Goal: Communication & Community: Answer question/provide support

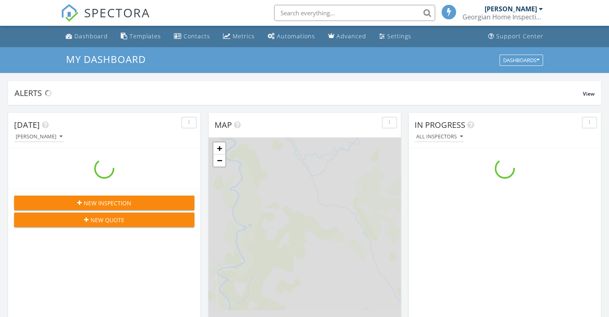
scroll to position [745, 622]
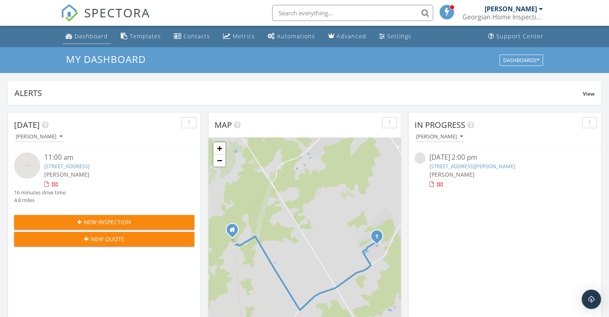
click at [94, 37] on div "Dashboard" at bounding box center [90, 36] width 33 height 8
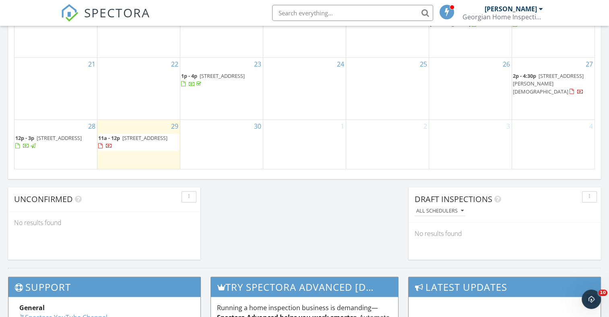
scroll to position [571, 0]
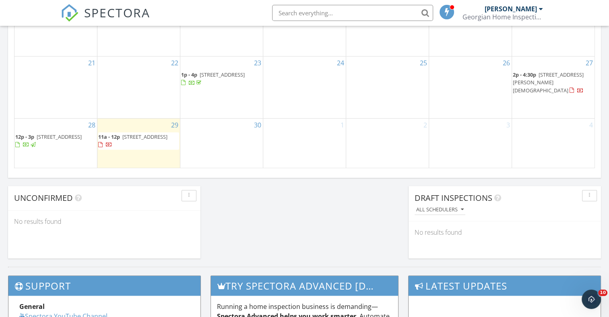
click at [37, 142] on span at bounding box center [26, 144] width 22 height 7
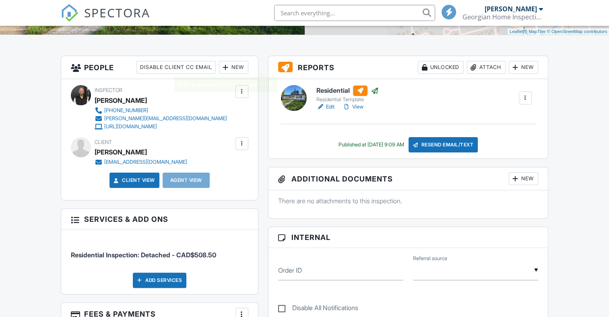
click at [222, 67] on div at bounding box center [226, 67] width 8 height 8
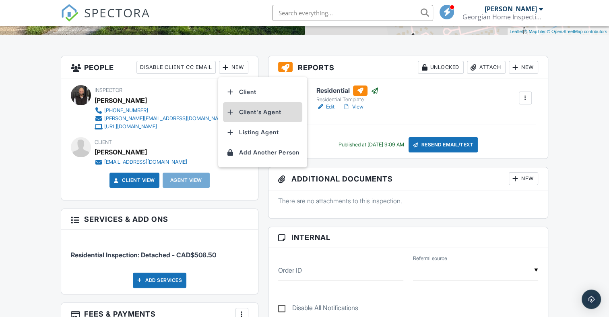
click at [255, 112] on li "Client's Agent" at bounding box center [262, 112] width 79 height 20
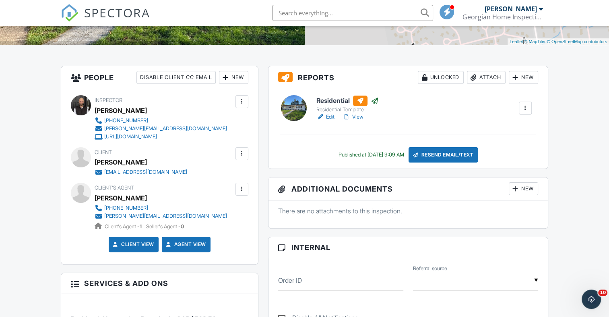
scroll to position [171, 0]
click at [245, 187] on div at bounding box center [242, 188] width 8 height 8
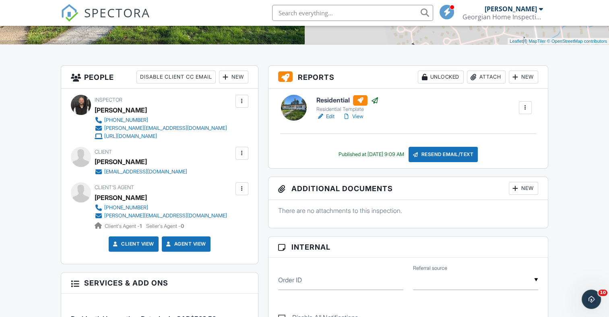
scroll to position [178, 0]
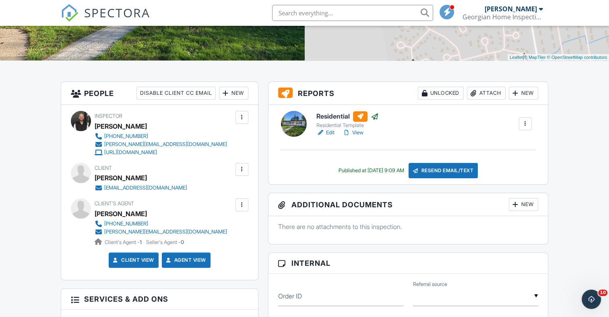
click at [241, 206] on div at bounding box center [242, 205] width 8 height 8
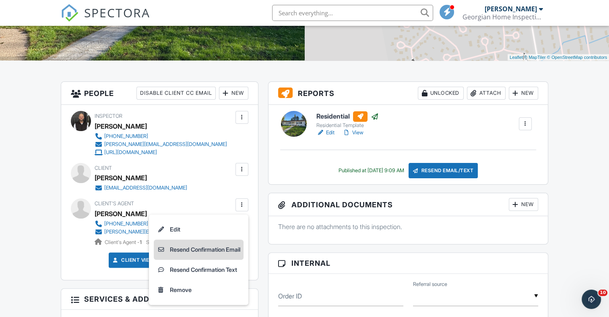
click at [199, 247] on li "Resend Confirmation Email" at bounding box center [199, 249] width 90 height 20
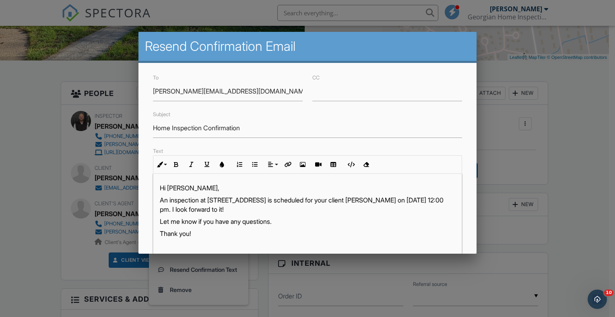
click at [24, 200] on div at bounding box center [307, 158] width 615 height 396
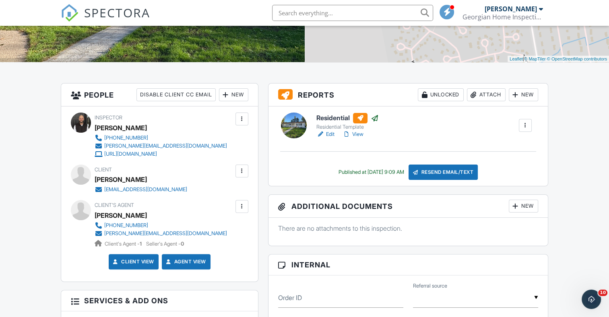
scroll to position [154, 0]
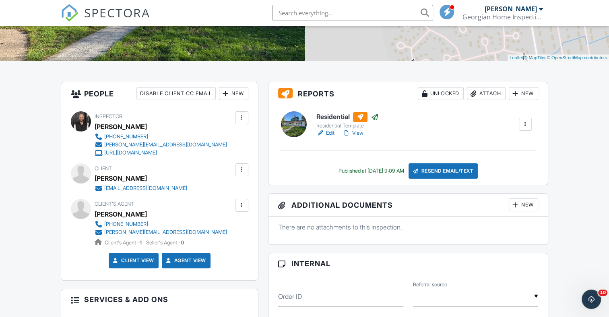
click at [245, 202] on div at bounding box center [242, 205] width 8 height 8
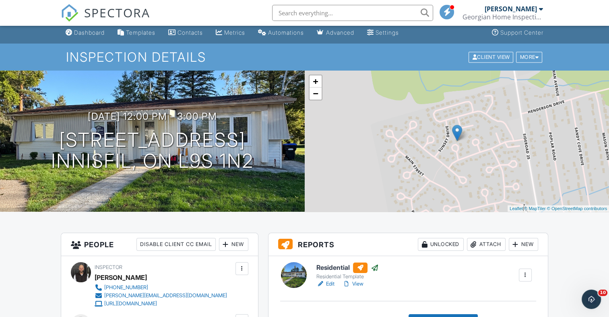
scroll to position [0, 0]
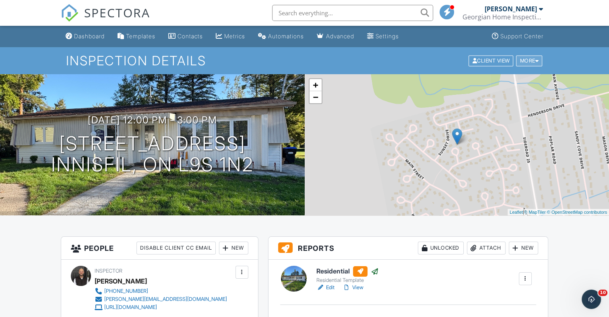
click at [531, 56] on div "More" at bounding box center [529, 60] width 26 height 11
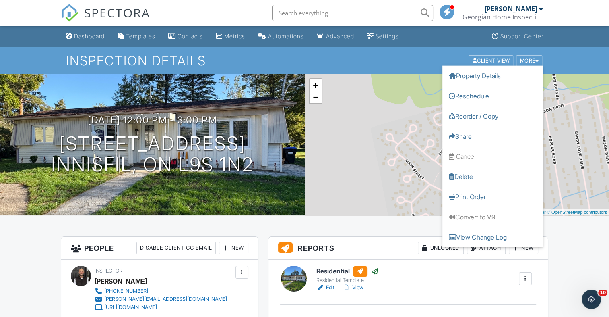
click at [393, 62] on h1 "Inspection Details" at bounding box center [304, 61] width 477 height 14
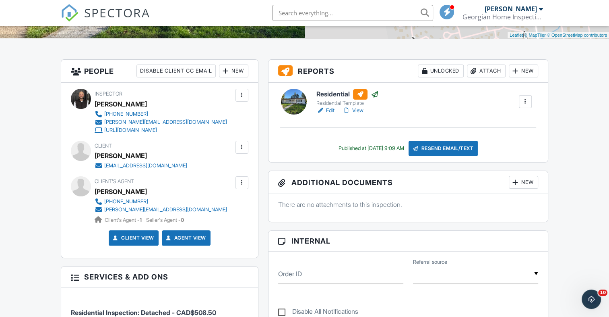
scroll to position [181, 0]
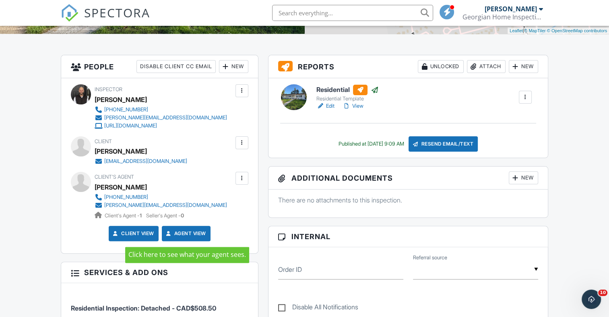
click at [186, 233] on link "Agent View" at bounding box center [185, 233] width 41 height 8
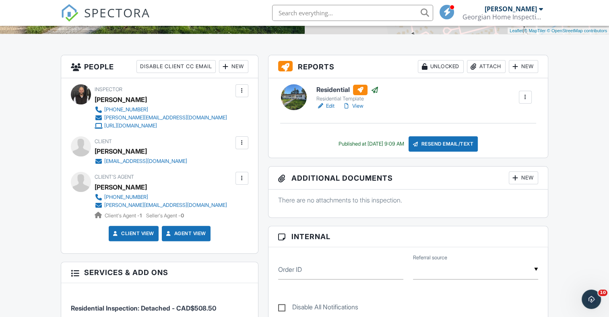
click at [242, 178] on div at bounding box center [242, 178] width 8 height 8
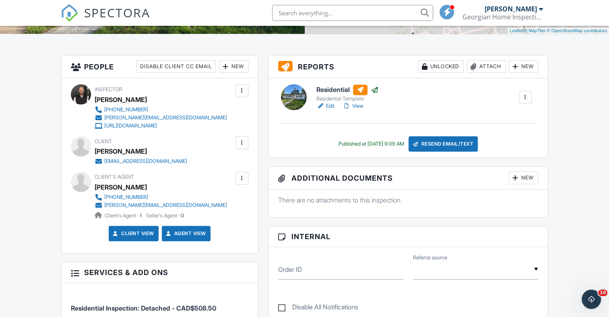
click at [359, 107] on link "View" at bounding box center [353, 106] width 21 height 8
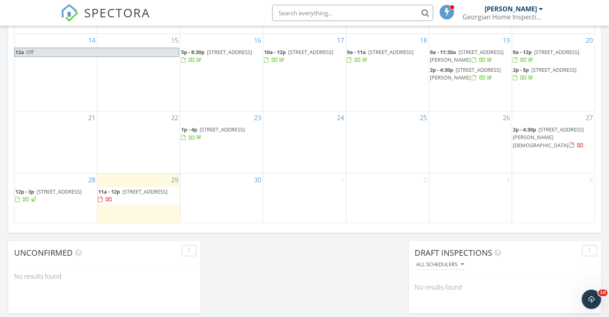
scroll to position [517, 0]
click at [53, 195] on span "3 Mulberry Ct, Innisfil L9S 1N2" at bounding box center [59, 190] width 45 height 7
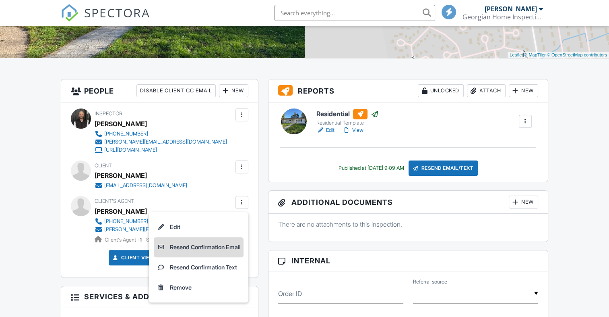
click at [202, 244] on li "Resend Confirmation Email" at bounding box center [199, 247] width 90 height 20
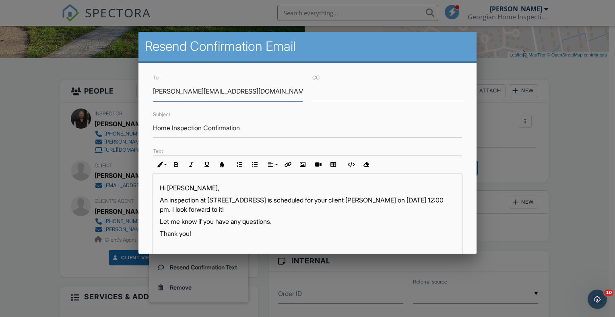
scroll to position [174, 0]
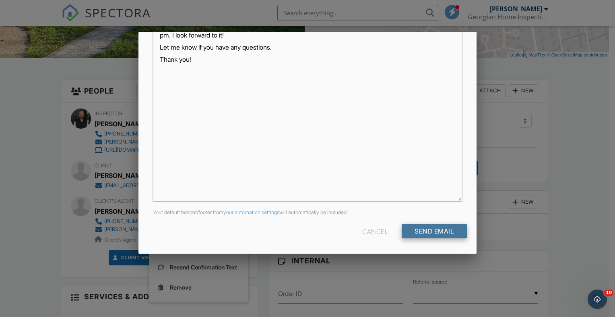
click at [402, 228] on input "Send Email" at bounding box center [434, 230] width 65 height 14
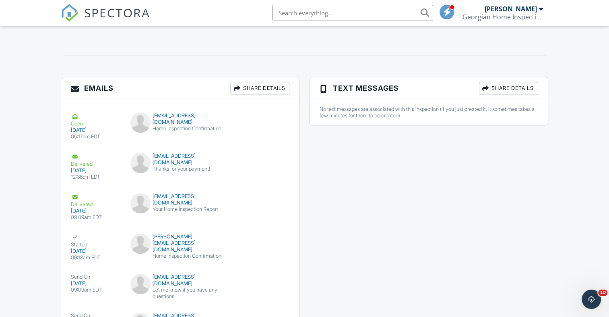
scroll to position [929, 0]
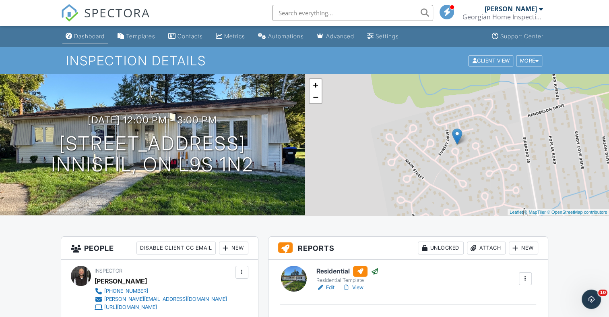
click at [89, 36] on div "Dashboard" at bounding box center [89, 36] width 31 height 7
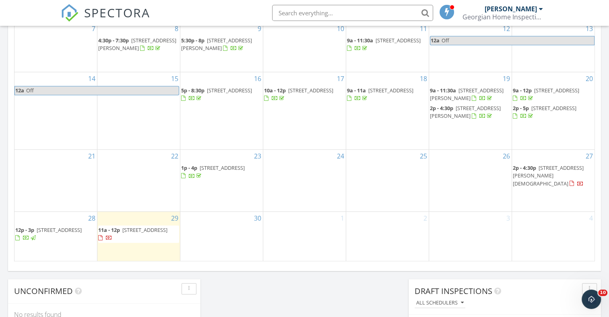
scroll to position [480, 0]
click at [55, 231] on span "[STREET_ADDRESS]" at bounding box center [59, 227] width 45 height 7
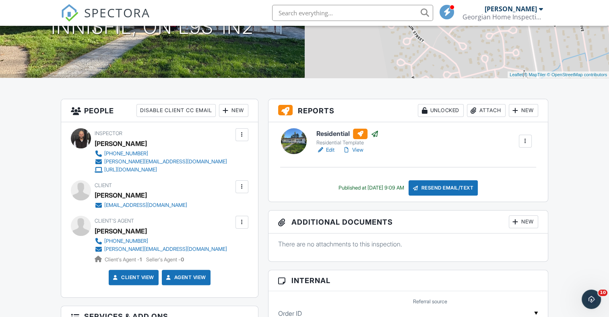
scroll to position [126, 0]
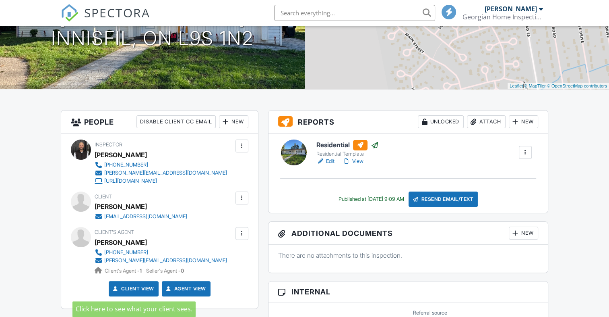
click at [132, 287] on link "Client View" at bounding box center [133, 288] width 43 height 8
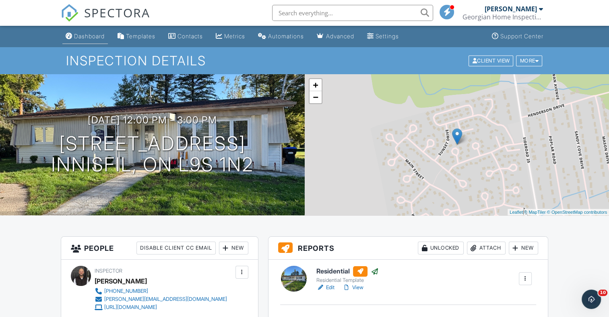
click at [89, 30] on link "Dashboard" at bounding box center [85, 36] width 46 height 15
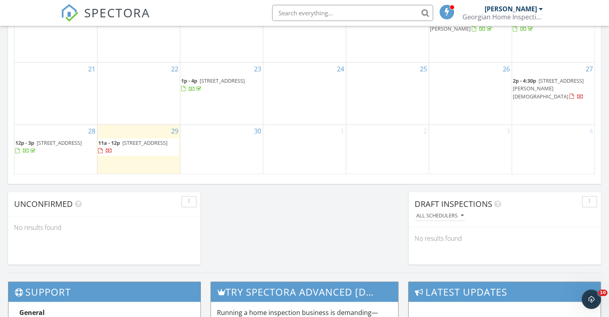
scroll to position [540, 0]
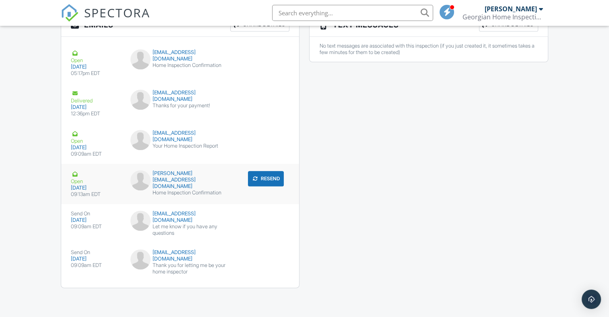
click at [218, 189] on div "Home Inspection Confirmation" at bounding box center [180, 192] width 100 height 6
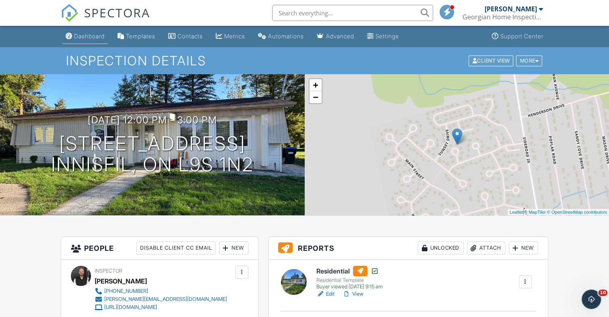
click at [81, 39] on div "Dashboard" at bounding box center [89, 36] width 31 height 7
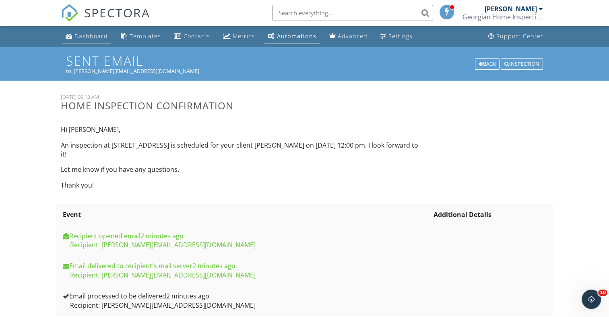
click at [96, 31] on link "Dashboard" at bounding box center [86, 36] width 49 height 15
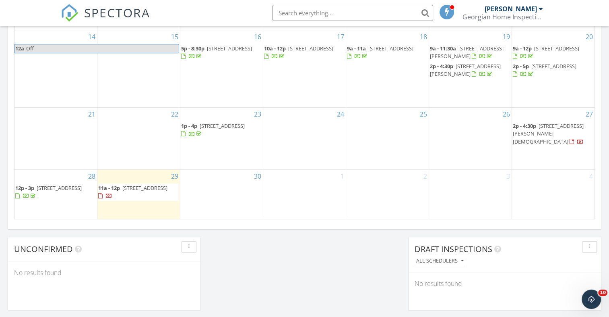
scroll to position [522, 0]
click at [52, 188] on span "[STREET_ADDRESS]" at bounding box center [59, 185] width 45 height 7
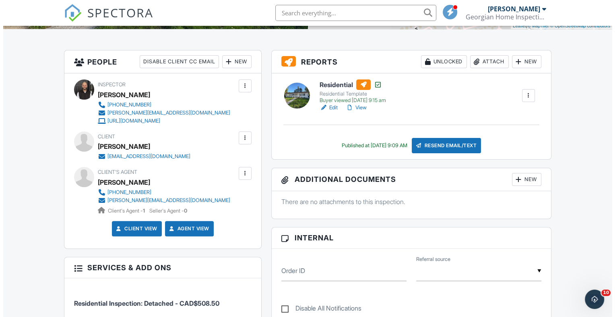
scroll to position [185, 0]
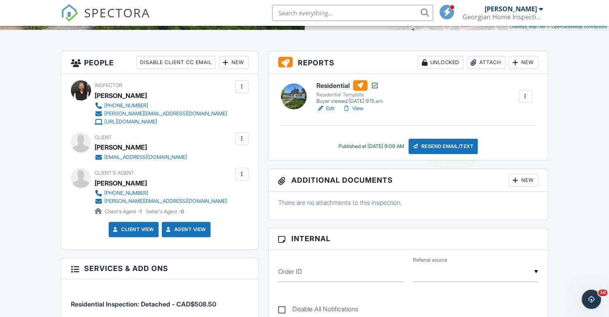
click at [453, 144] on div "Resend Email/Text" at bounding box center [443, 146] width 69 height 15
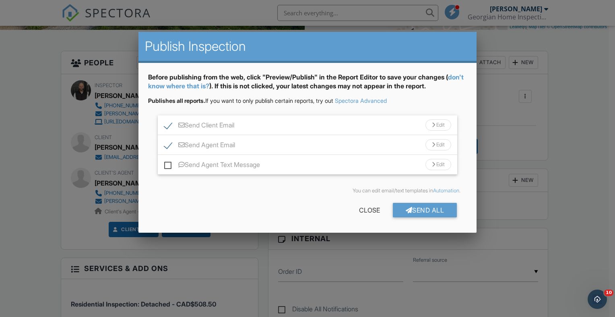
click at [167, 123] on label "Send Client Email" at bounding box center [199, 126] width 70 height 10
checkbox input "false"
click at [427, 207] on div "Send All" at bounding box center [425, 210] width 64 height 14
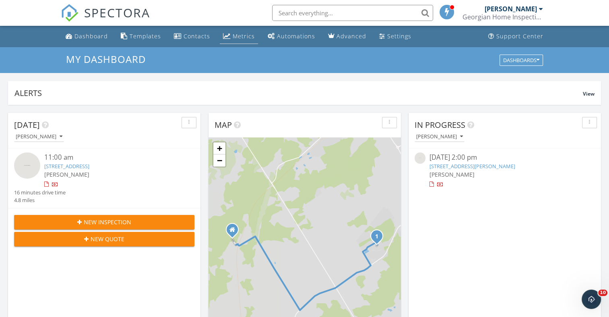
click at [240, 35] on div "Metrics" at bounding box center [244, 36] width 22 height 8
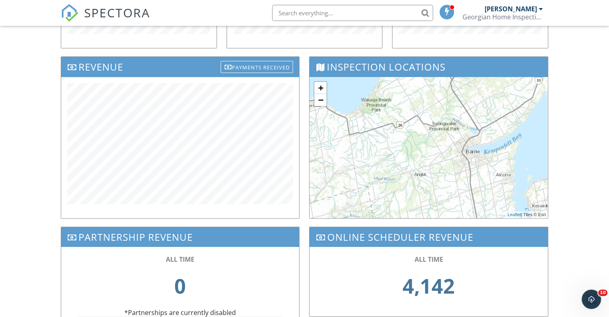
scroll to position [247, 0]
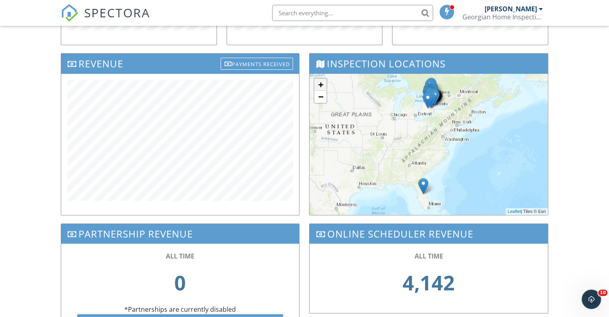
click at [321, 83] on link "+" at bounding box center [321, 85] width 12 height 12
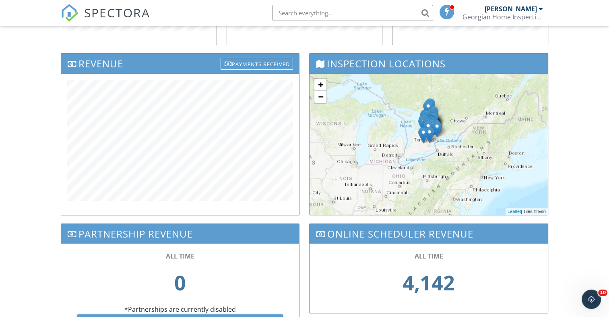
drag, startPoint x: 396, startPoint y: 105, endPoint x: 391, endPoint y: 181, distance: 75.9
click at [391, 181] on div "+ − Leaflet | Tiles © [PERSON_NAME]" at bounding box center [429, 144] width 238 height 141
click at [320, 83] on link "+" at bounding box center [321, 85] width 12 height 12
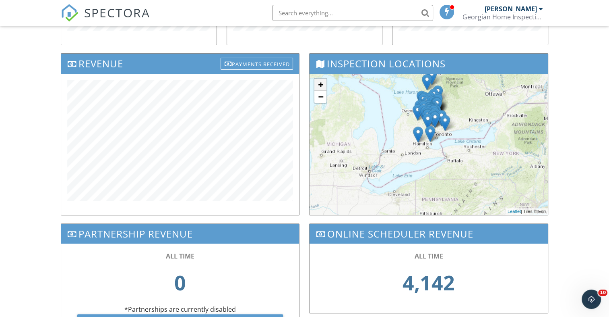
click at [320, 83] on link "+" at bounding box center [321, 85] width 12 height 12
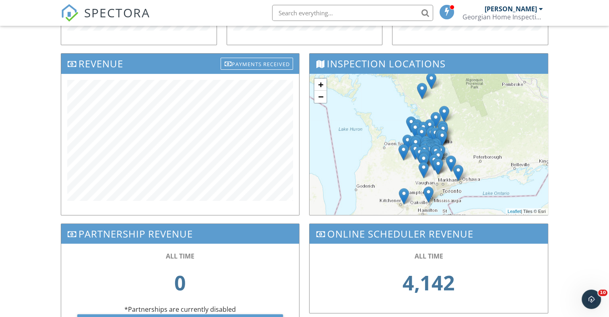
drag, startPoint x: 365, startPoint y: 112, endPoint x: 362, endPoint y: 178, distance: 65.7
click at [362, 178] on div "+ − Leaflet | Tiles © [PERSON_NAME]" at bounding box center [429, 144] width 238 height 141
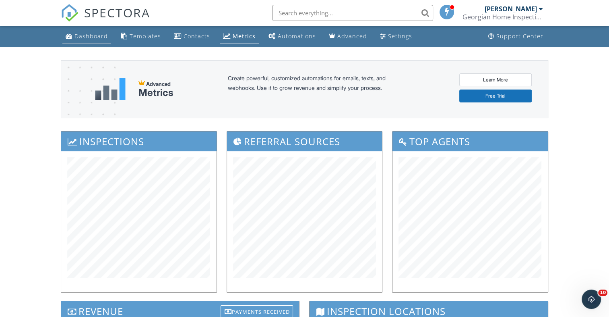
click at [89, 35] on div "Dashboard" at bounding box center [90, 36] width 33 height 8
